Goal: Find specific page/section: Find specific page/section

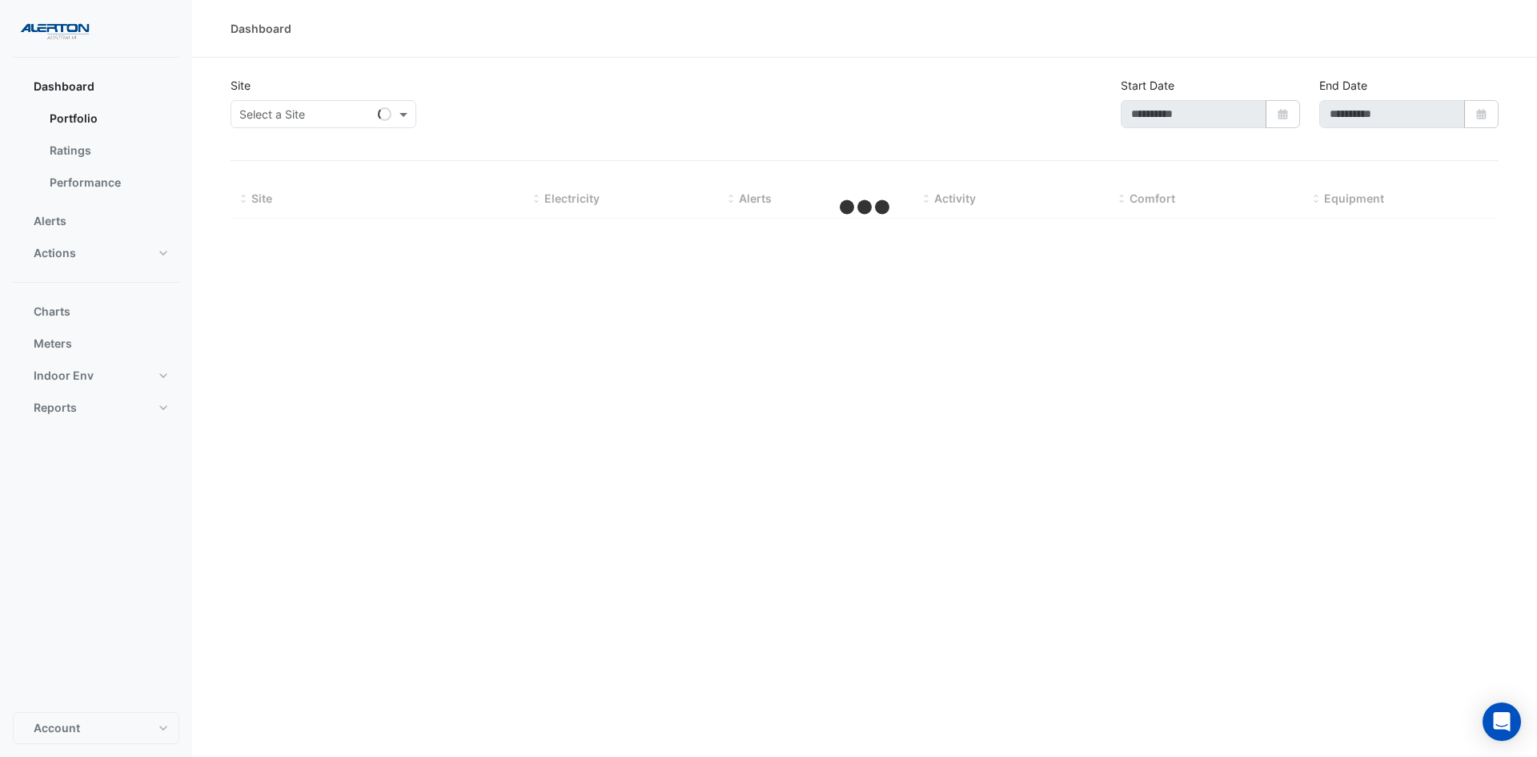
type input "**********"
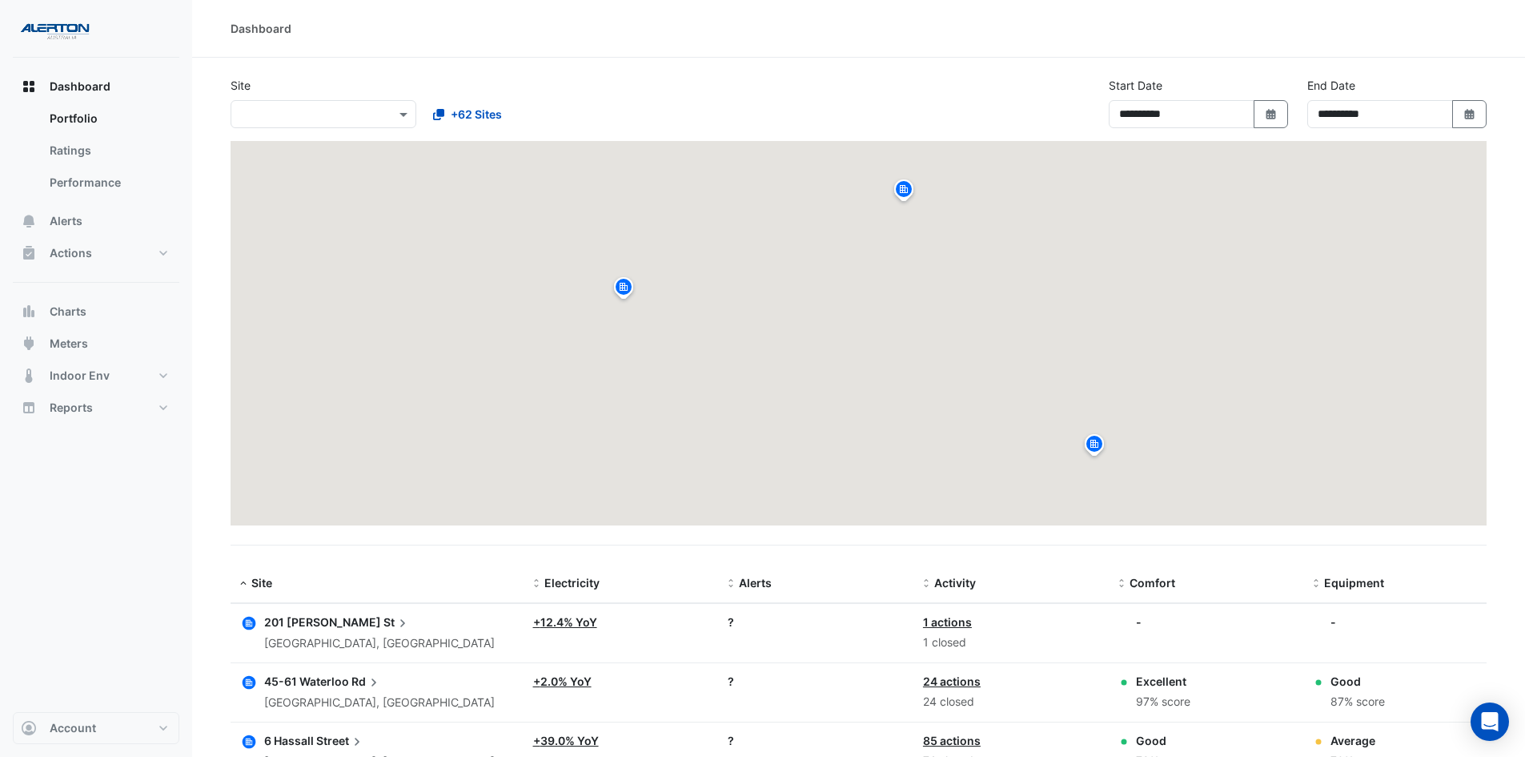
click at [554, 102] on div "+62 Sites" at bounding box center [516, 114] width 192 height 28
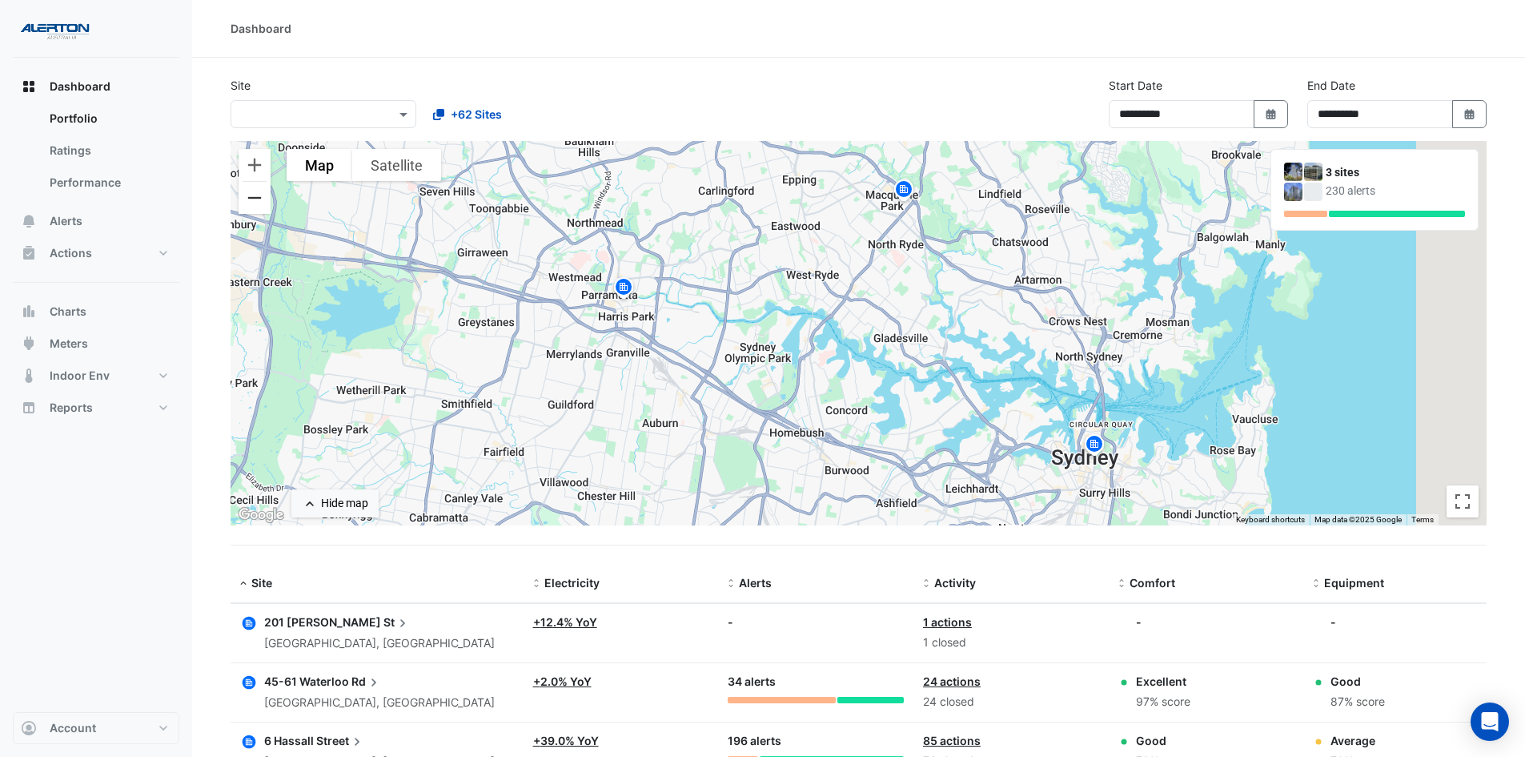
click at [263, 199] on button "Zoom out" at bounding box center [255, 198] width 32 height 32
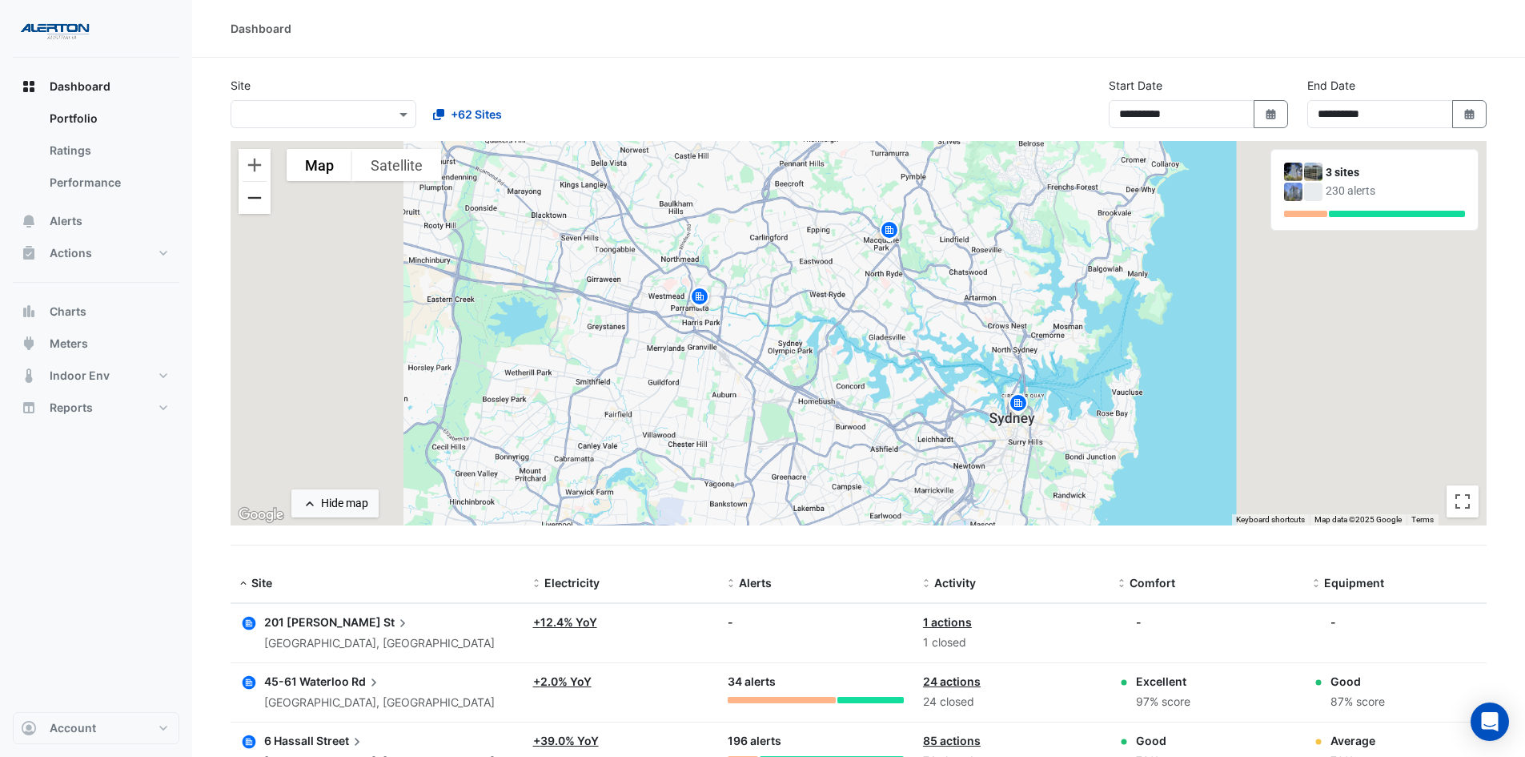
click at [263, 199] on button "Zoom out" at bounding box center [255, 198] width 32 height 32
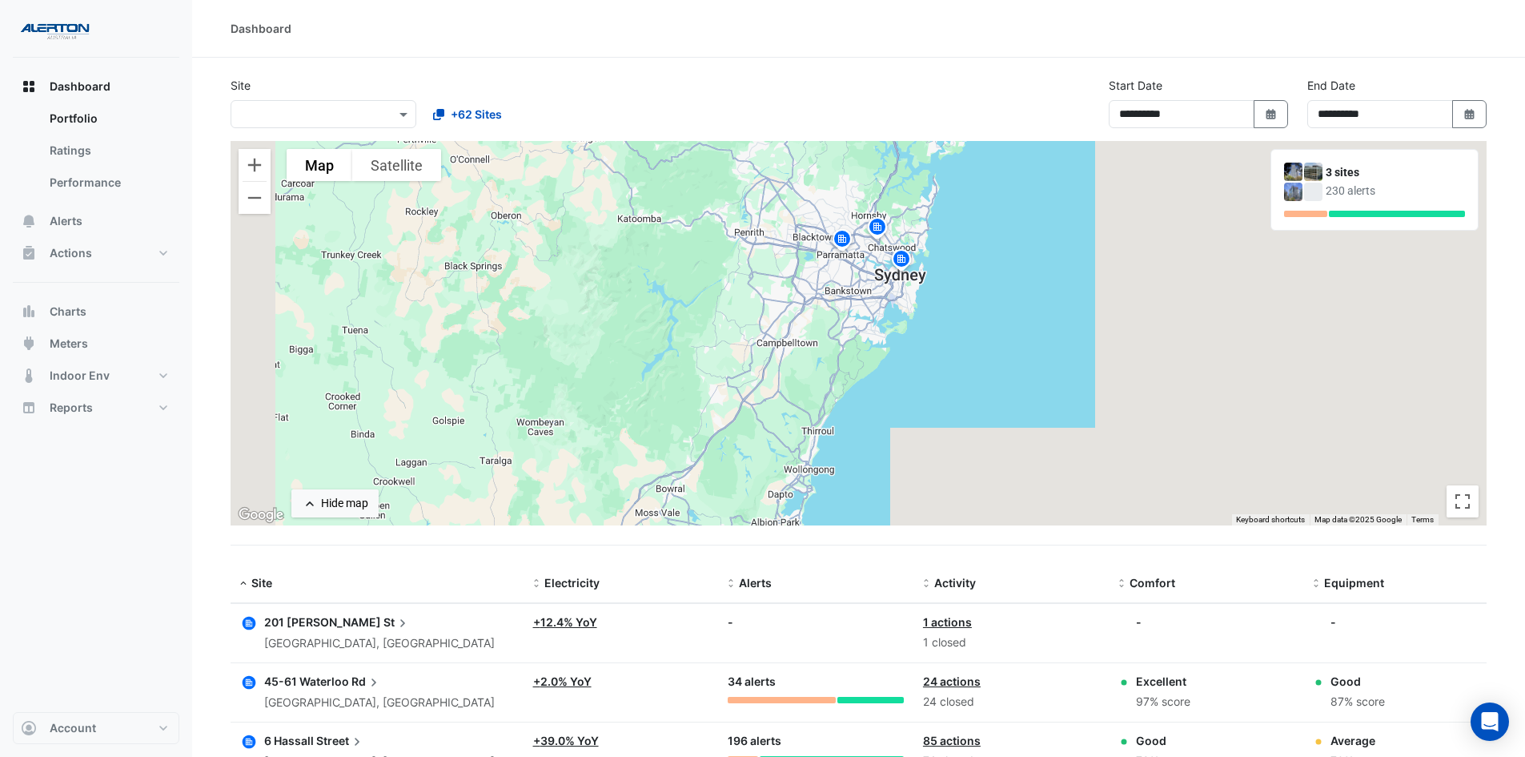
drag, startPoint x: 913, startPoint y: 362, endPoint x: 928, endPoint y: 285, distance: 78.2
click at [928, 285] on div "To activate drag with keyboard, press Alt + Enter. Once in keyboard drag state,…" at bounding box center [859, 333] width 1256 height 384
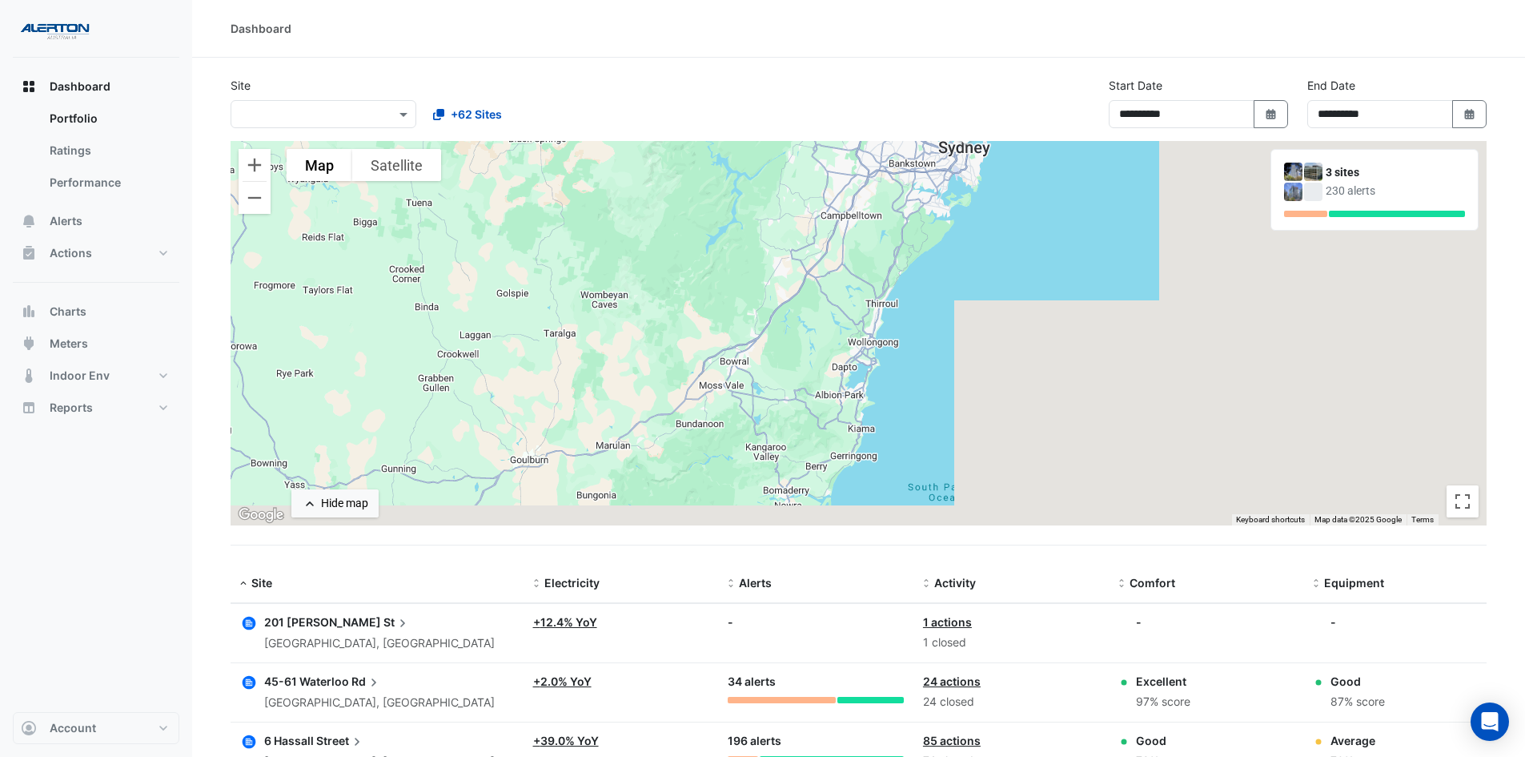
drag, startPoint x: 853, startPoint y: 301, endPoint x: 871, endPoint y: 278, distance: 29.6
click at [871, 278] on div "To activate drag with keyboard, press Alt + Enter. Once in keyboard drag state,…" at bounding box center [859, 333] width 1256 height 384
click at [356, 114] on input "text" at bounding box center [307, 114] width 136 height 17
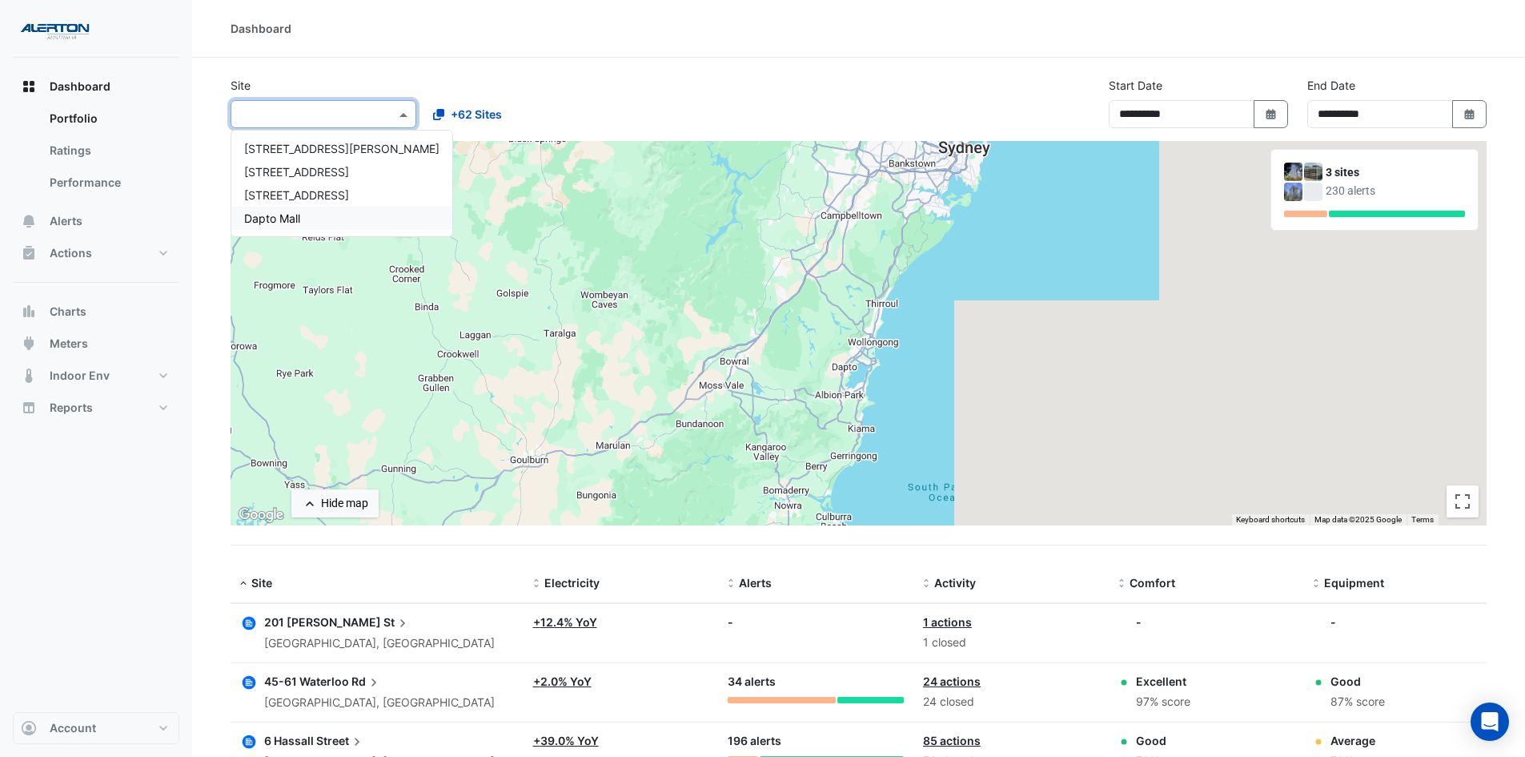
click at [275, 217] on span "Dapto Mall" at bounding box center [272, 218] width 56 height 14
